Goal: Information Seeking & Learning: Learn about a topic

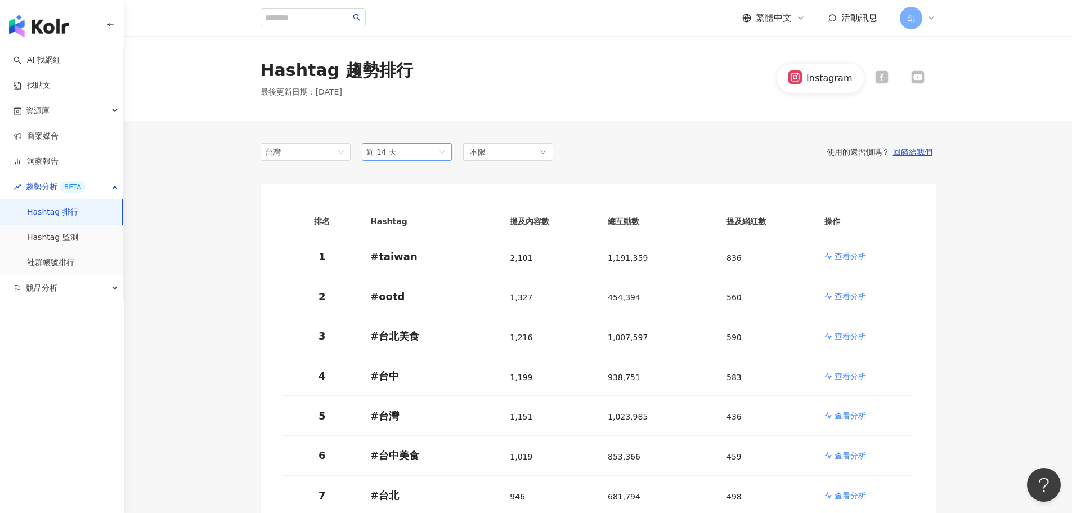
drag, startPoint x: 441, startPoint y: 151, endPoint x: 451, endPoint y: 155, distance: 10.9
click at [442, 151] on span "近 14 天" at bounding box center [406, 152] width 81 height 17
click at [416, 234] on div "近六個月" at bounding box center [407, 232] width 72 height 12
click at [541, 160] on div "不限" at bounding box center [508, 152] width 90 height 18
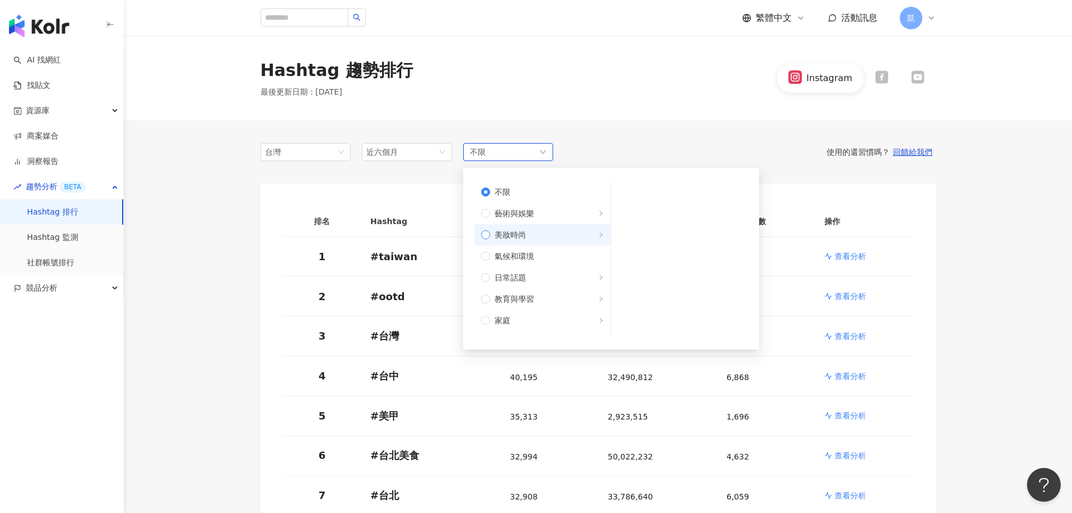
click at [598, 236] on icon "right" at bounding box center [601, 235] width 6 height 6
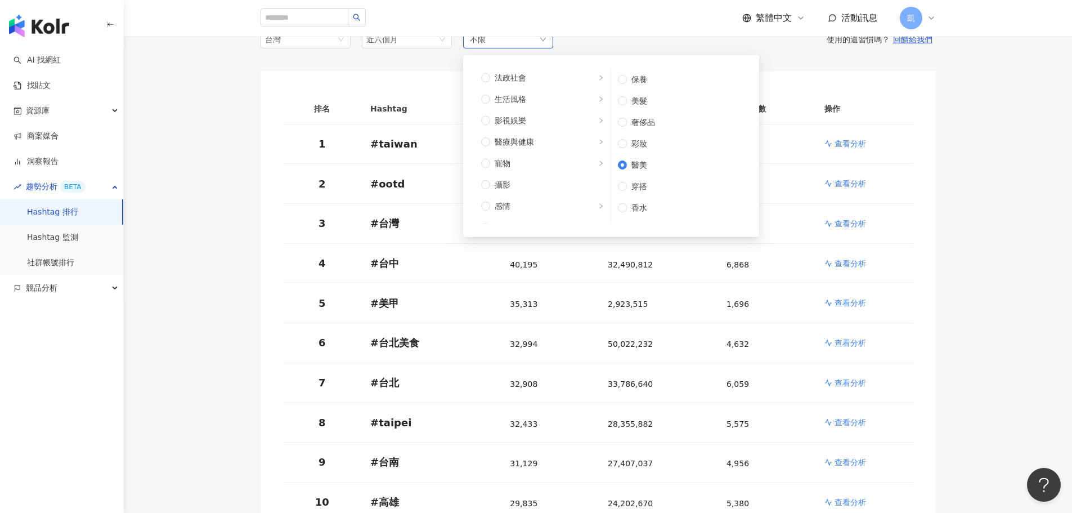
scroll to position [380, 0]
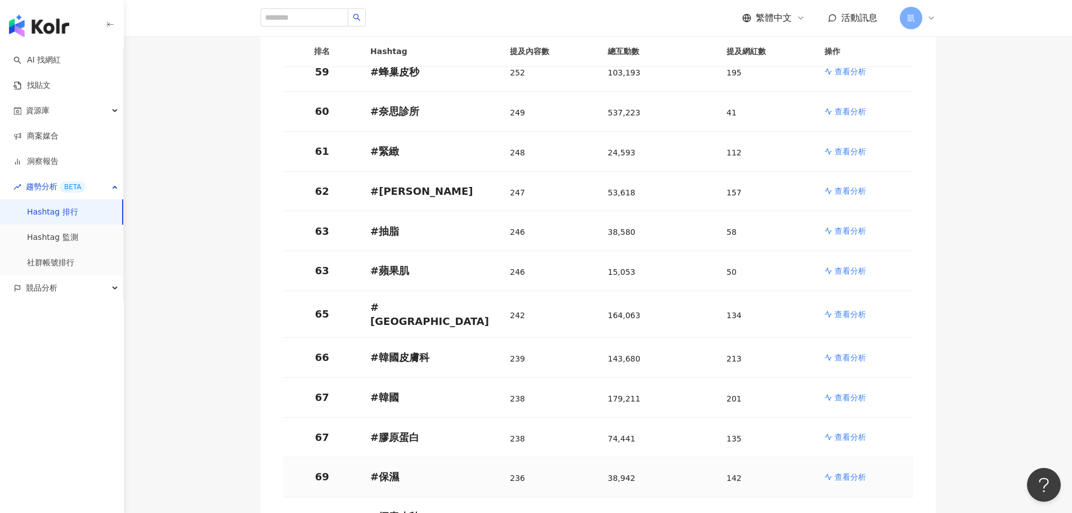
scroll to position [2532, 0]
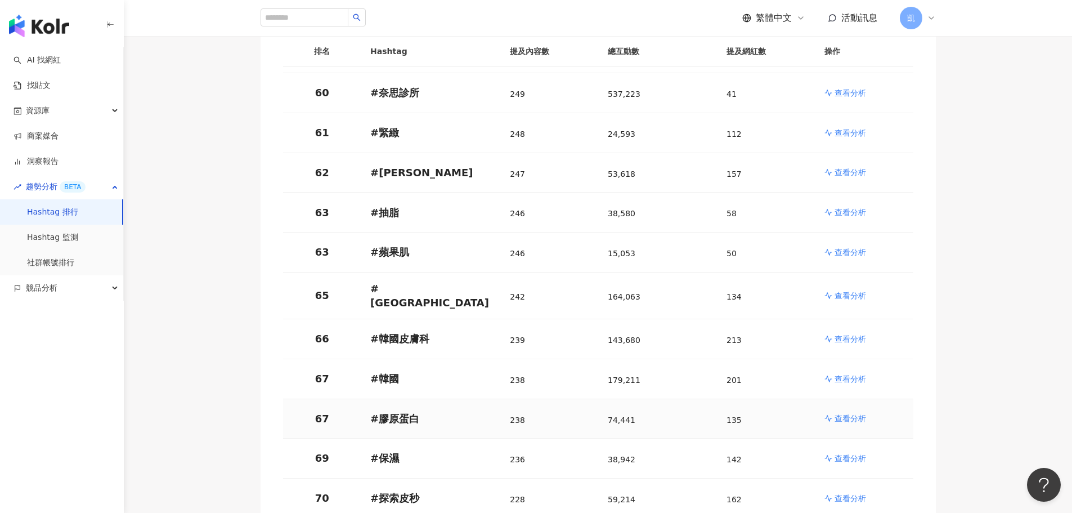
click at [837, 413] on p "查看分析" at bounding box center [851, 418] width 32 height 11
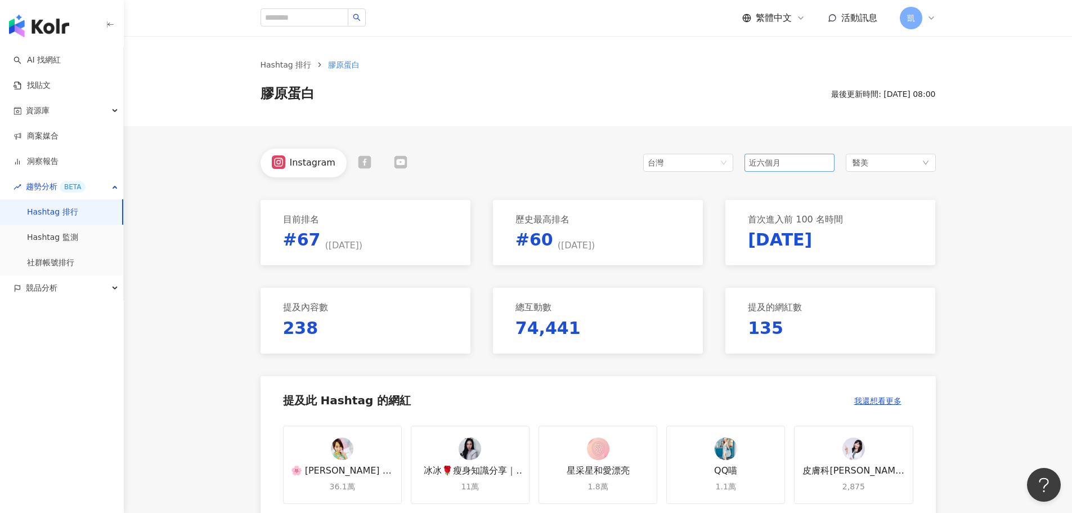
click at [802, 169] on span "近六個月" at bounding box center [789, 162] width 81 height 17
click at [781, 221] on span "近三個月" at bounding box center [770, 223] width 32 height 9
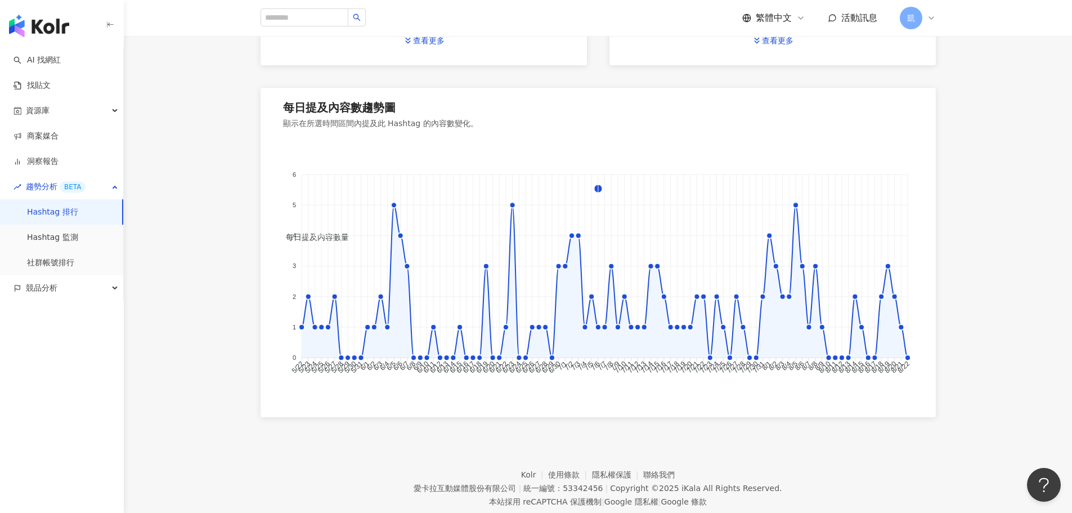
scroll to position [732, 0]
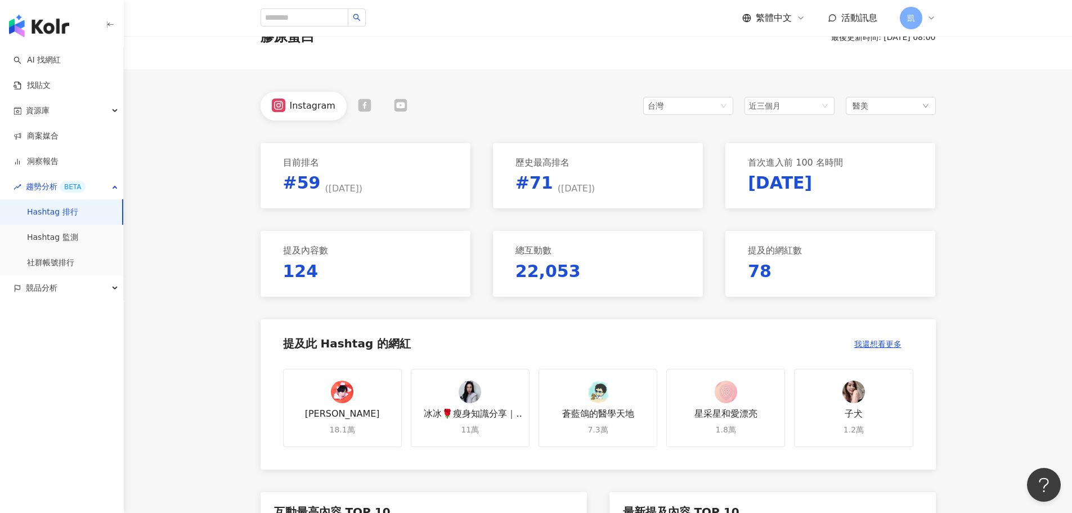
scroll to position [56, 0]
click at [53, 235] on link "Hashtag 監測" at bounding box center [52, 237] width 51 height 11
